Goal: Transaction & Acquisition: Purchase product/service

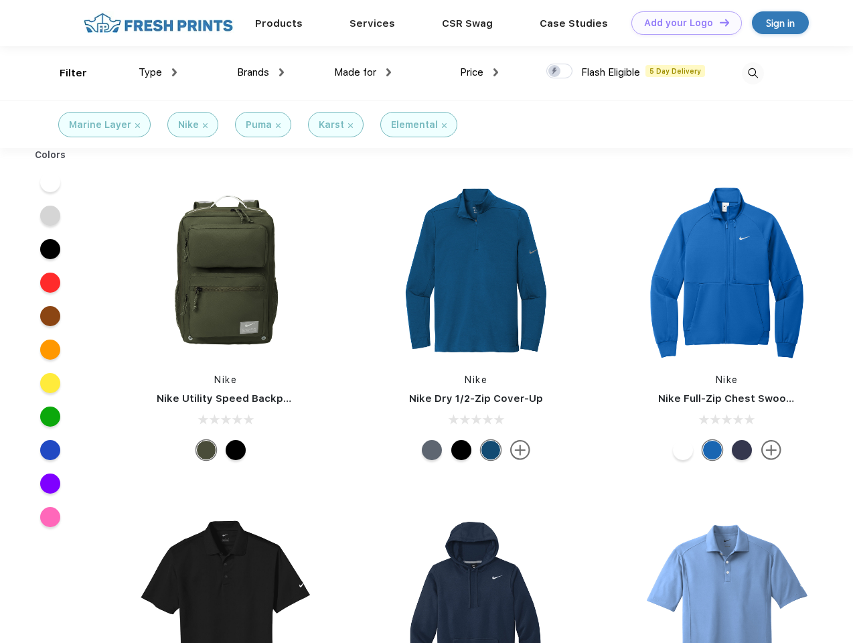
click at [681, 23] on link "Add your Logo Design Tool" at bounding box center [686, 22] width 110 height 23
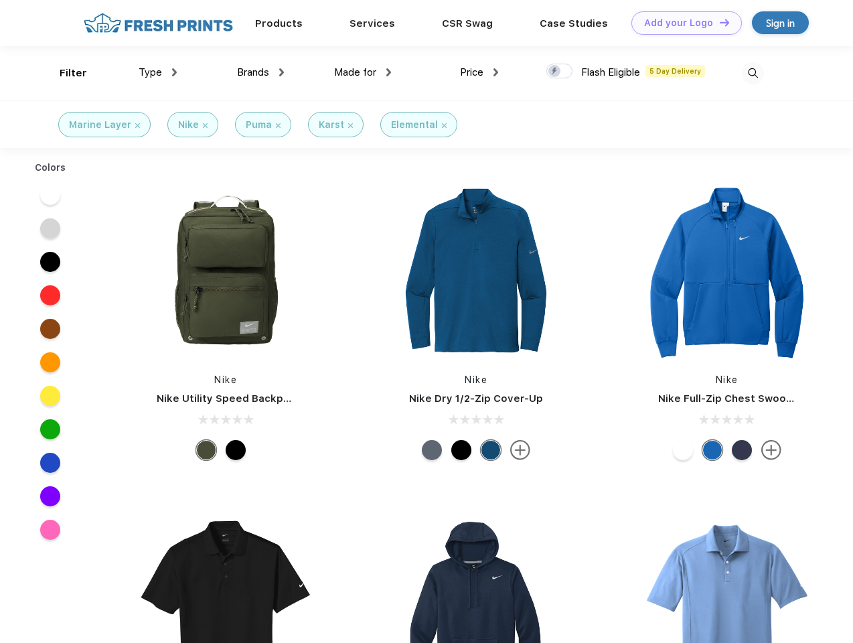
click at [0, 0] on div "Design Tool" at bounding box center [0, 0] width 0 height 0
click at [718, 22] on link "Add your Logo Design Tool" at bounding box center [686, 22] width 110 height 23
click at [64, 73] on div "Filter" at bounding box center [73, 73] width 27 height 15
click at [158, 72] on span "Type" at bounding box center [150, 72] width 23 height 12
click at [260, 72] on span "Brands" at bounding box center [253, 72] width 32 height 12
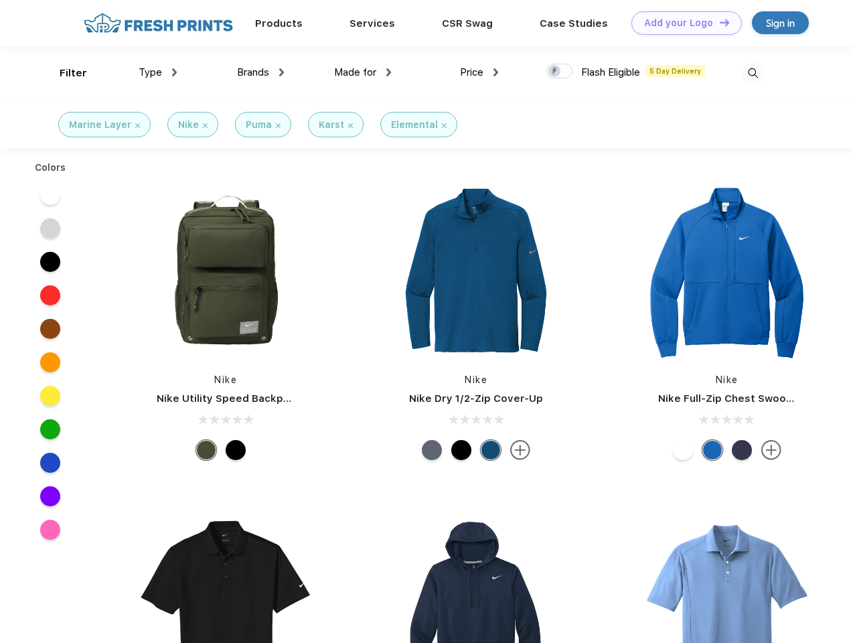
click at [363, 72] on span "Made for" at bounding box center [355, 72] width 42 height 12
click at [479, 72] on span "Price" at bounding box center [471, 72] width 23 height 12
click at [560, 72] on div at bounding box center [559, 71] width 26 height 15
click at [555, 72] on input "checkbox" at bounding box center [550, 67] width 9 height 9
click at [752, 73] on img at bounding box center [753, 73] width 22 height 22
